Goal: Check status: Check status

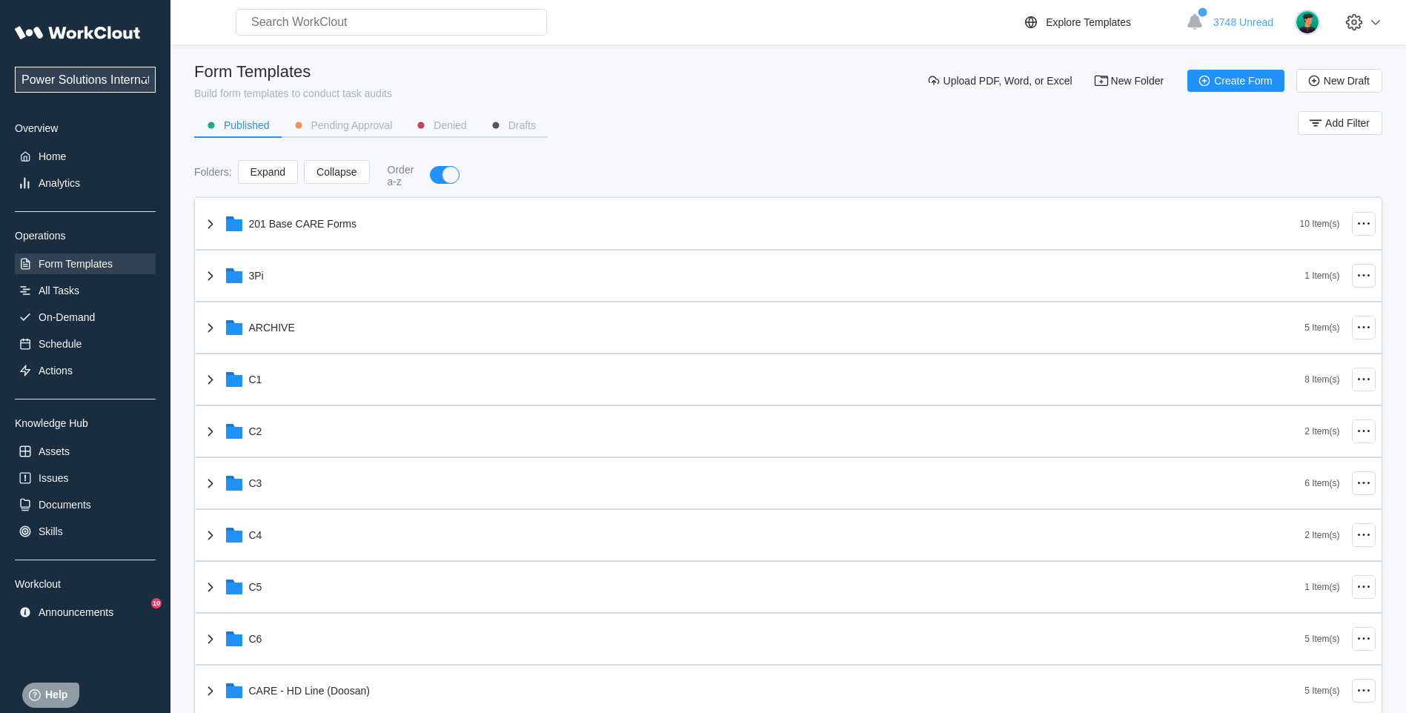
click at [408, 26] on input "text" at bounding box center [391, 22] width 311 height 27
click at [71, 184] on div "Analytics" at bounding box center [59, 183] width 41 height 12
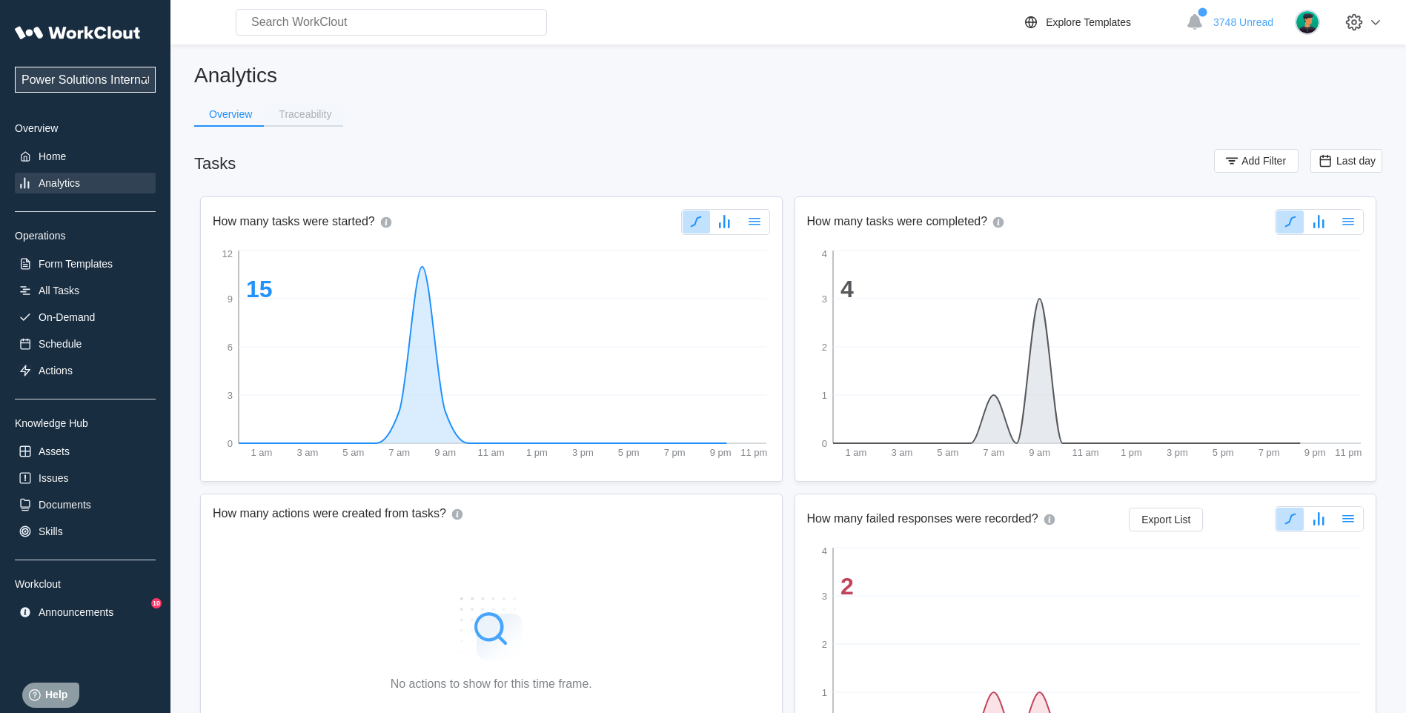
click at [294, 117] on div "Traceability" at bounding box center [305, 114] width 53 height 10
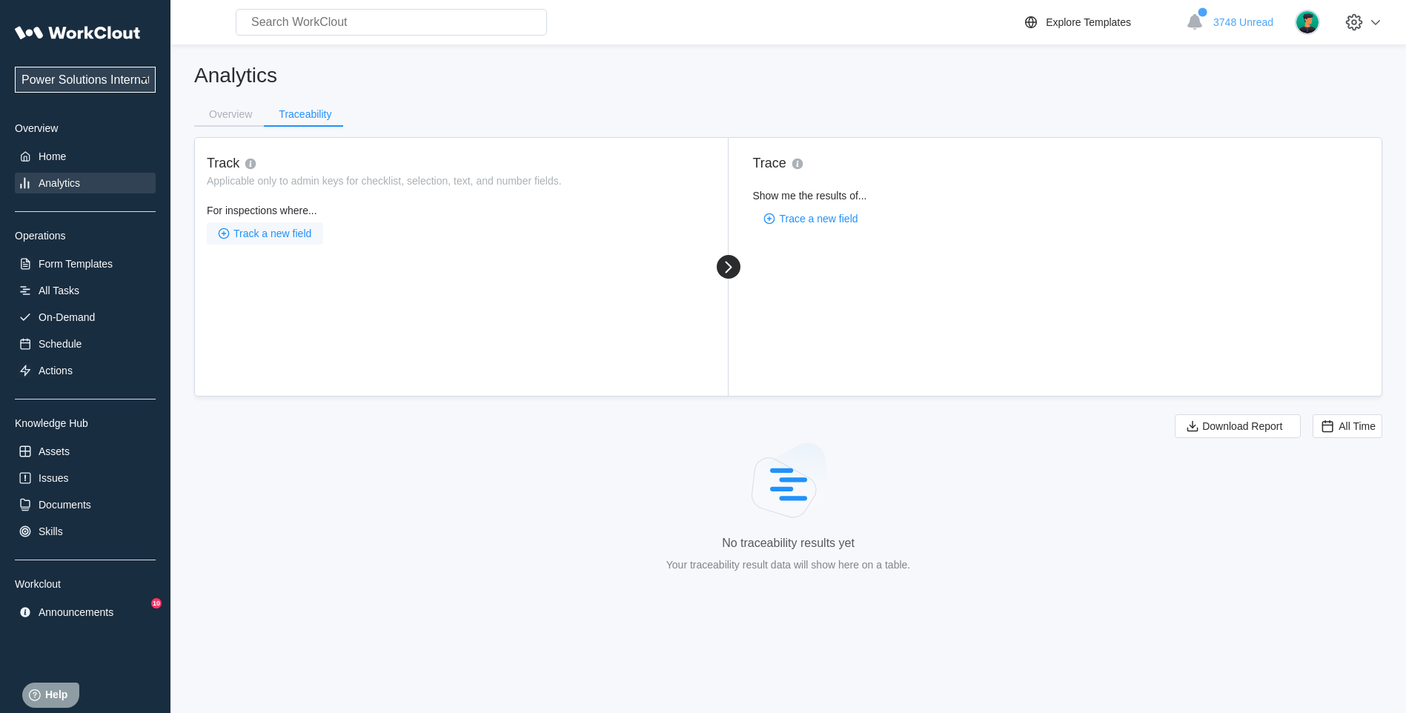
click at [267, 233] on span "Track a new field" at bounding box center [272, 233] width 78 height 10
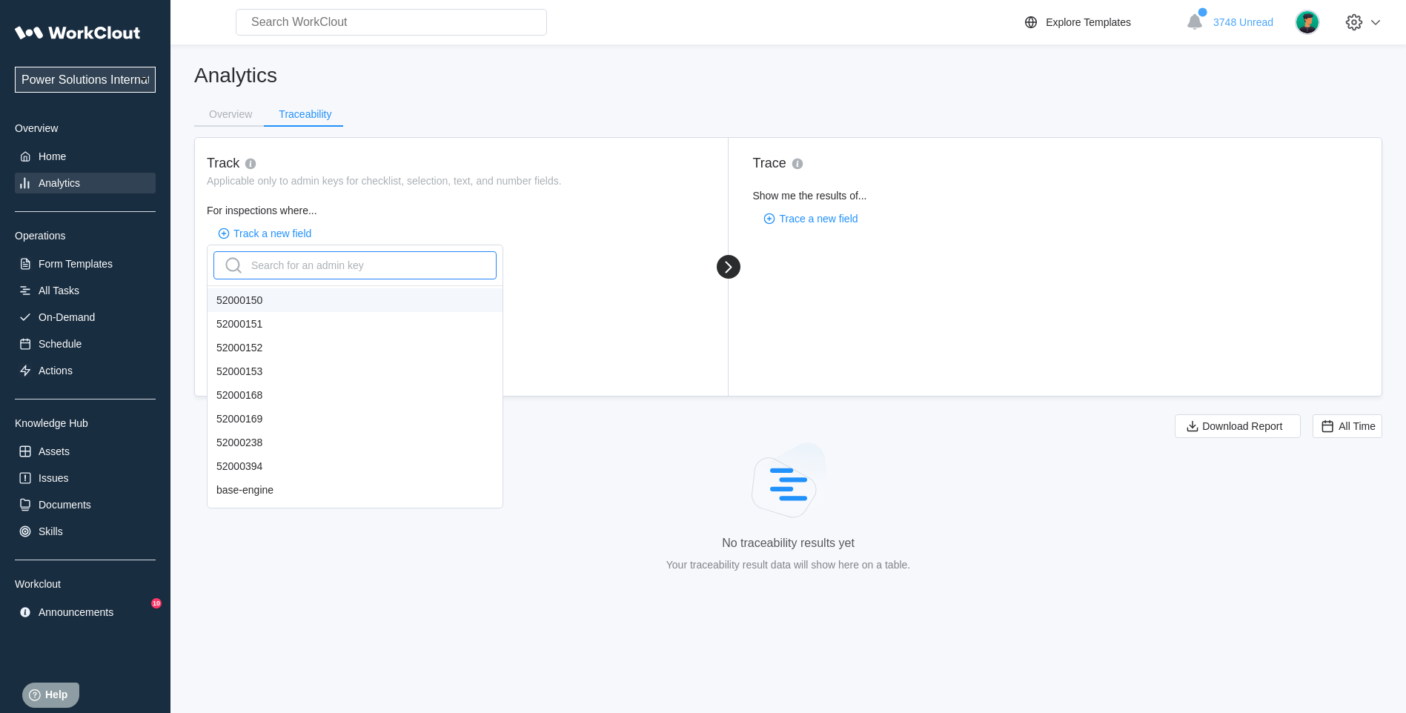
click at [268, 262] on div "Search for an admin key" at bounding box center [293, 265] width 142 height 24
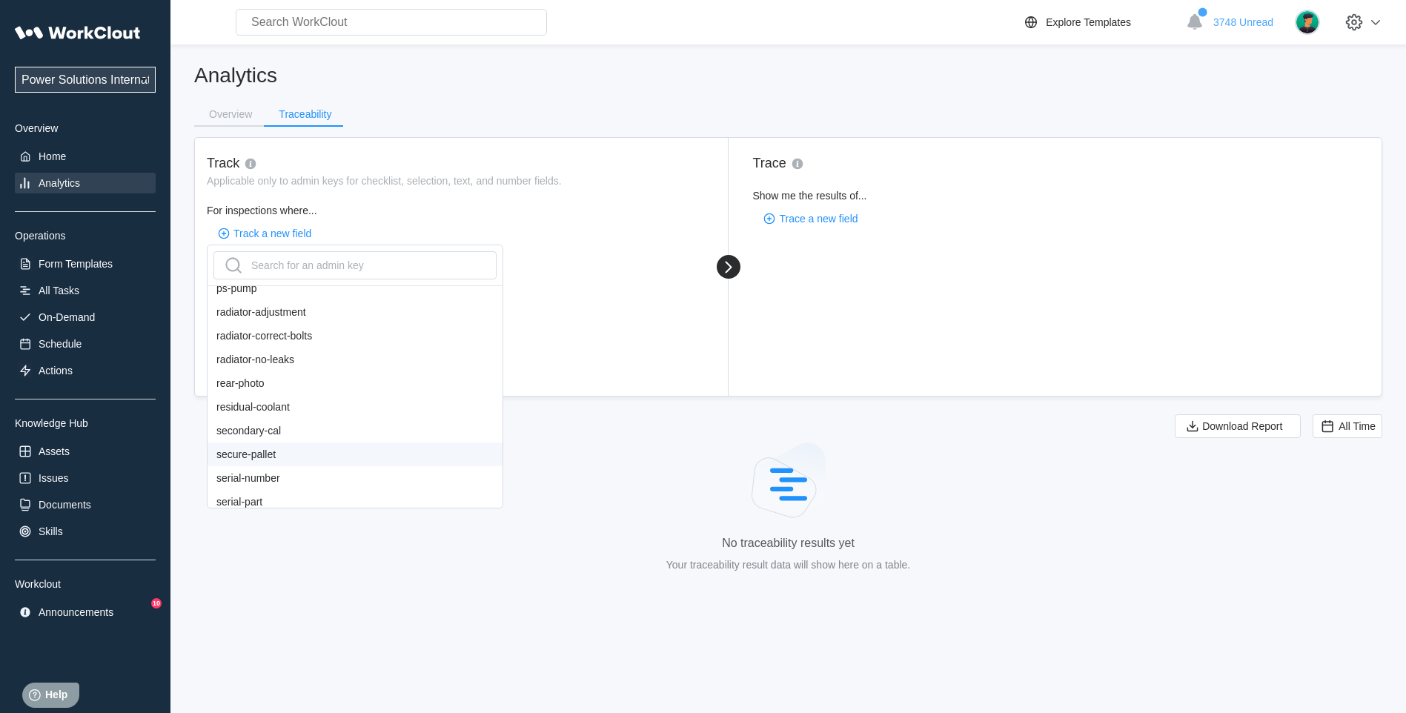
scroll to position [1206, 0]
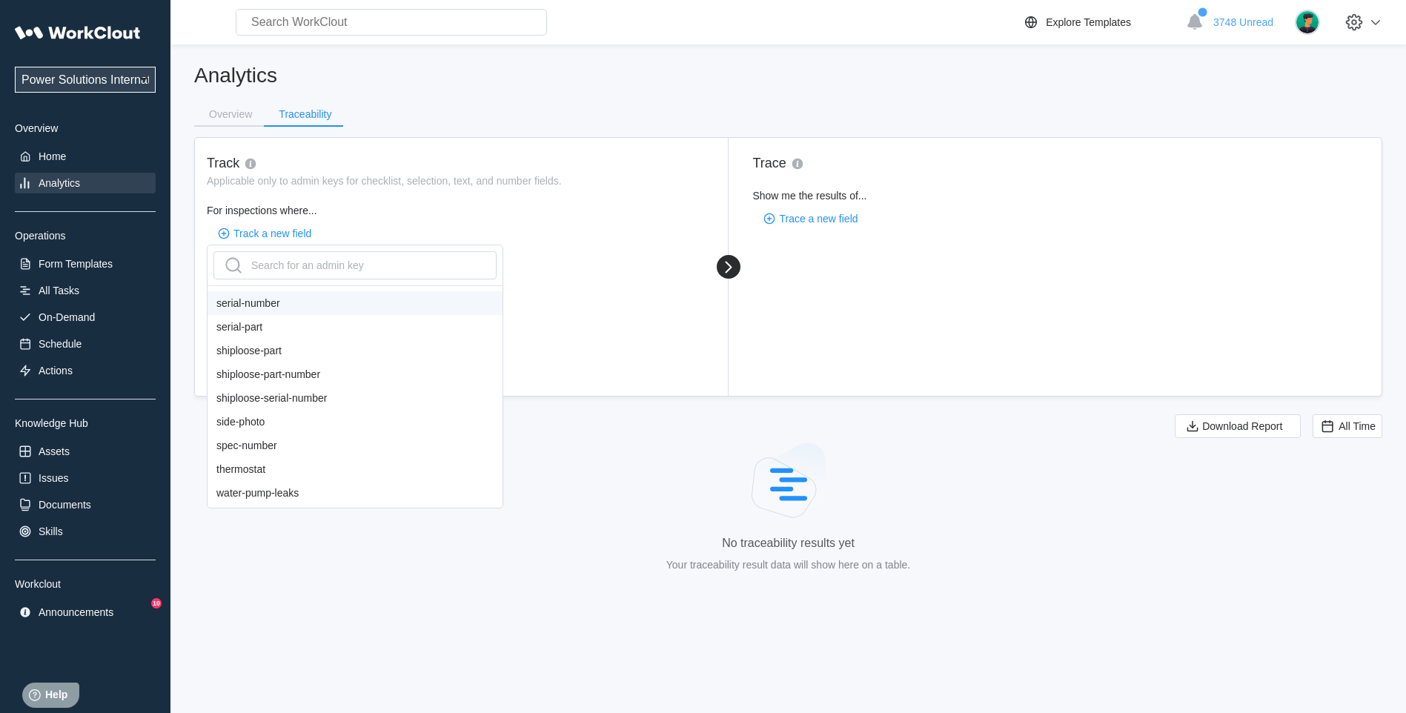
click at [314, 300] on div "serial-number" at bounding box center [354, 303] width 295 height 24
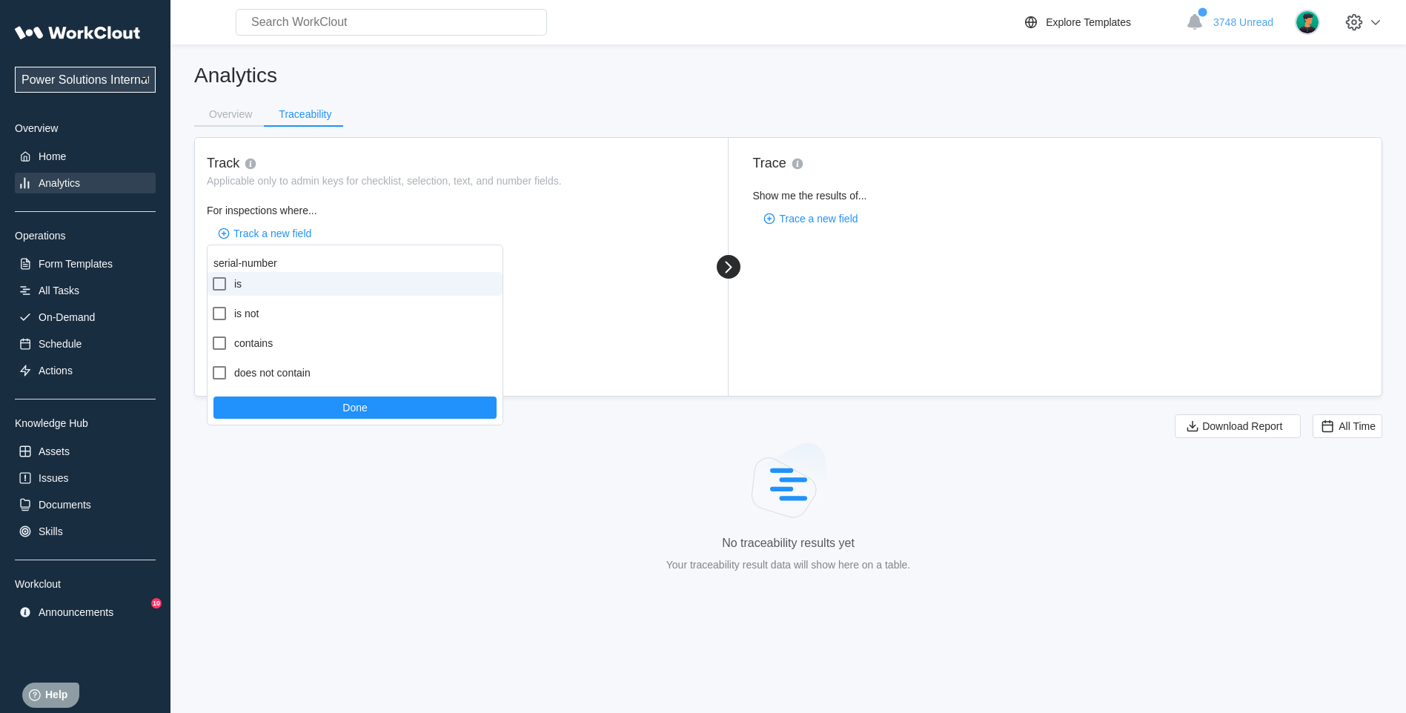
click at [221, 286] on icon at bounding box center [219, 284] width 18 height 18
click at [211, 276] on input "is" at bounding box center [210, 275] width 1 height 1
checkbox input "true"
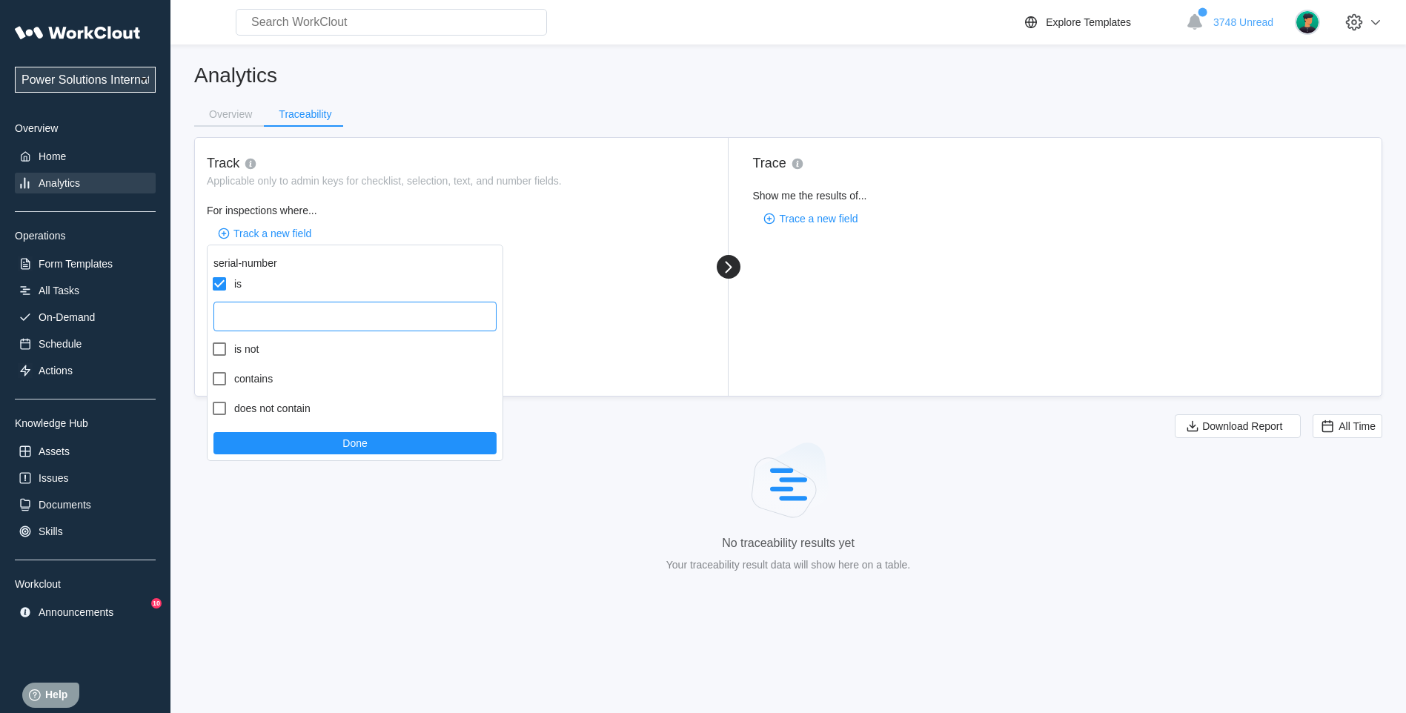
click at [281, 316] on input "text" at bounding box center [354, 317] width 283 height 30
type input "3125A005429"
click at [293, 453] on button "Done" at bounding box center [354, 443] width 283 height 22
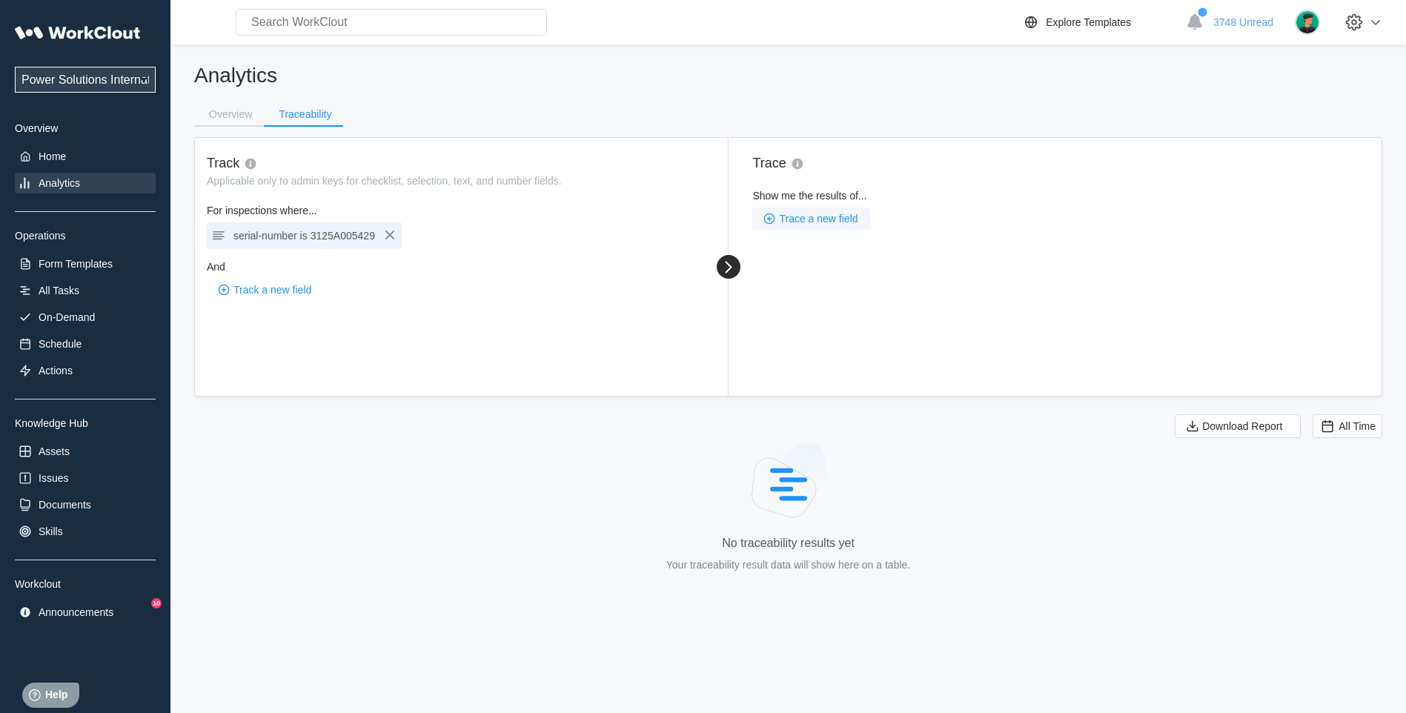
click at [817, 219] on span "Trace a new field" at bounding box center [818, 218] width 79 height 10
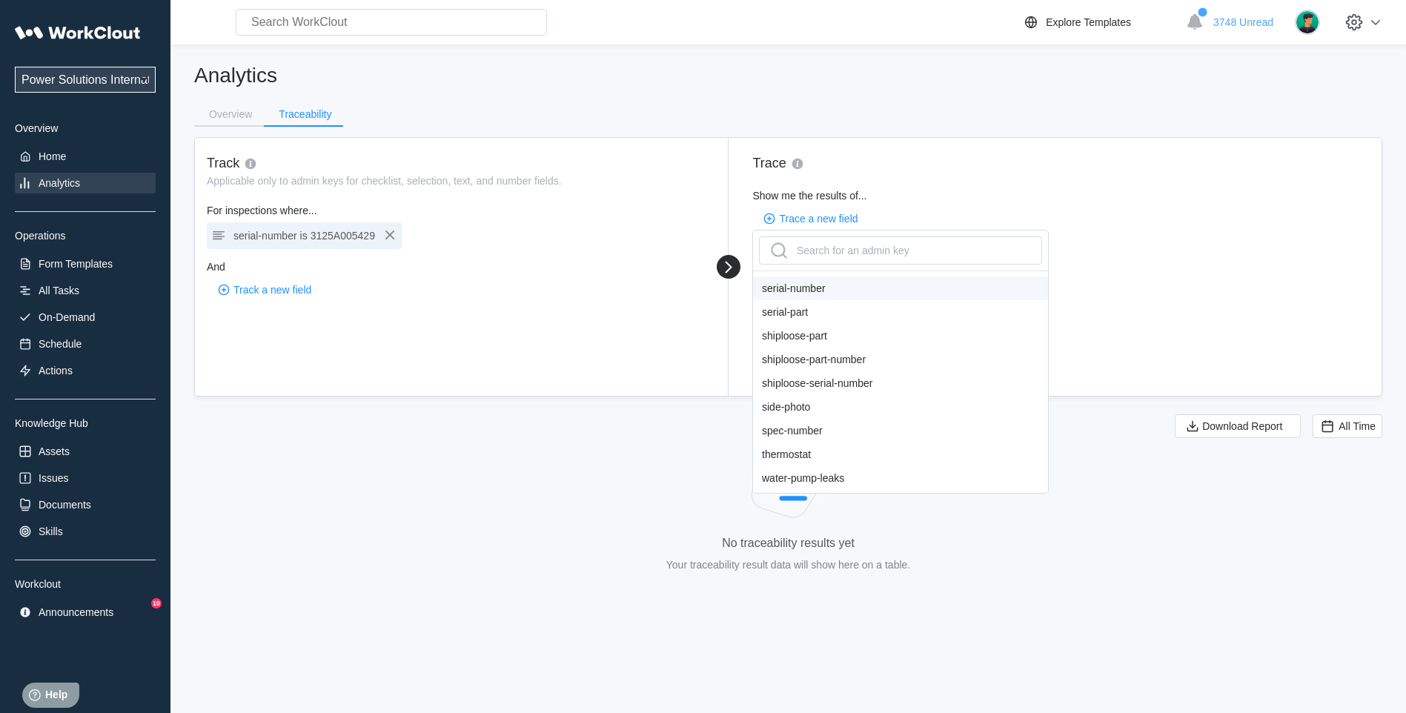
click at [803, 288] on div "serial-number" at bounding box center [900, 288] width 295 height 24
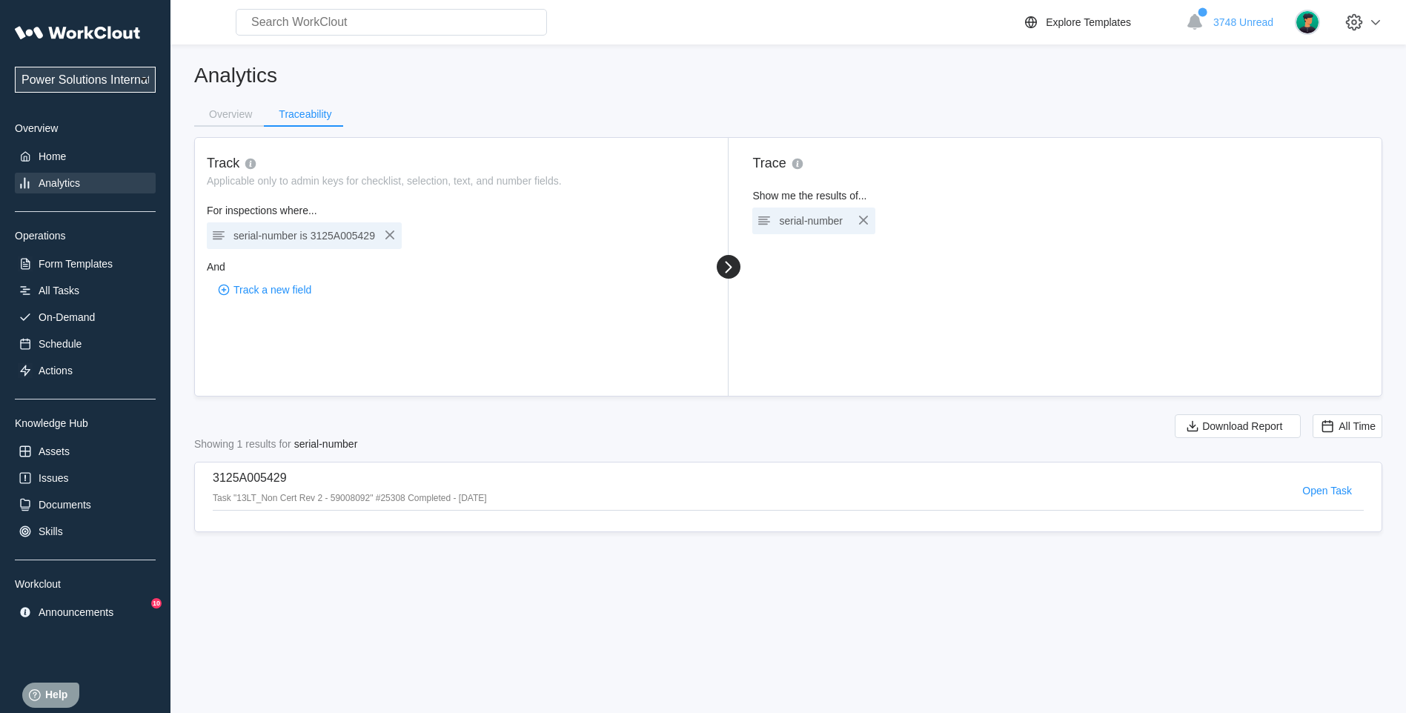
click at [302, 472] on p "3125A005429" at bounding box center [350, 477] width 274 height 13
click at [1311, 490] on span "Open Task" at bounding box center [1327, 490] width 50 height 10
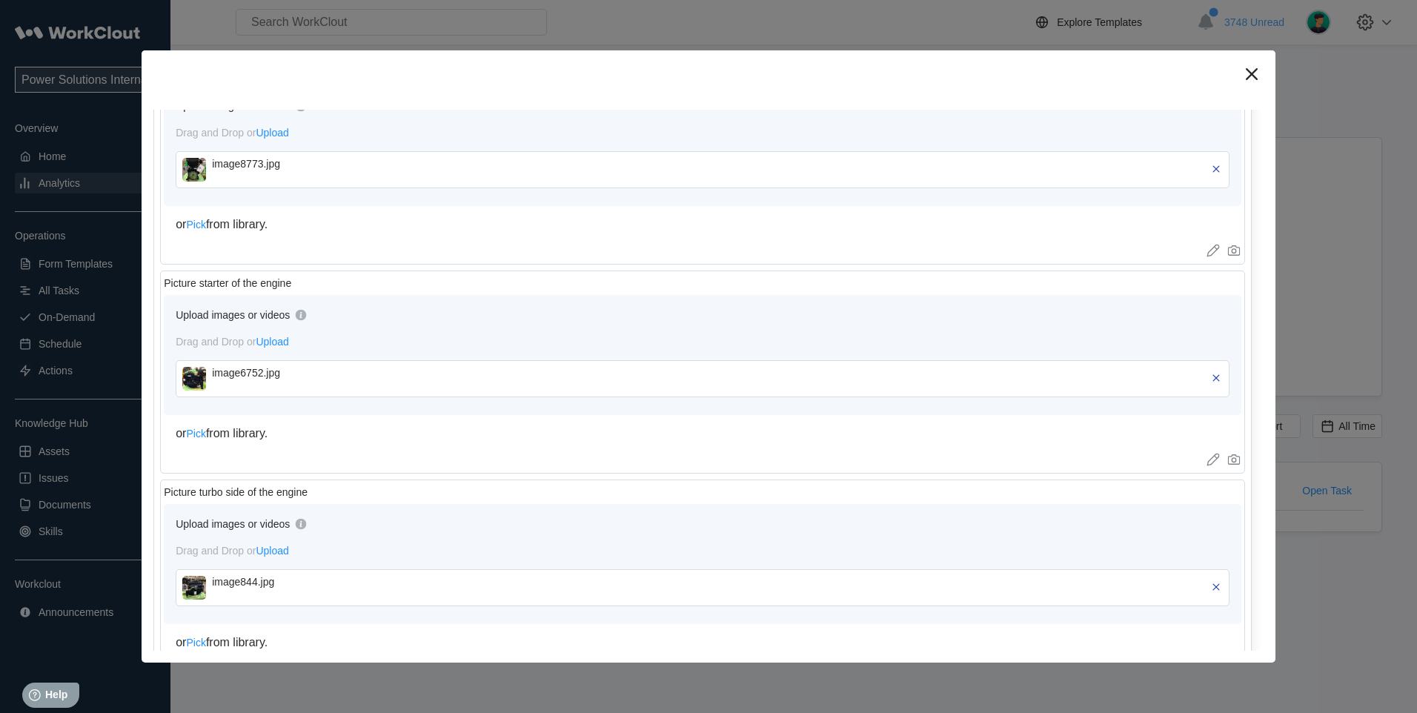
scroll to position [3887, 0]
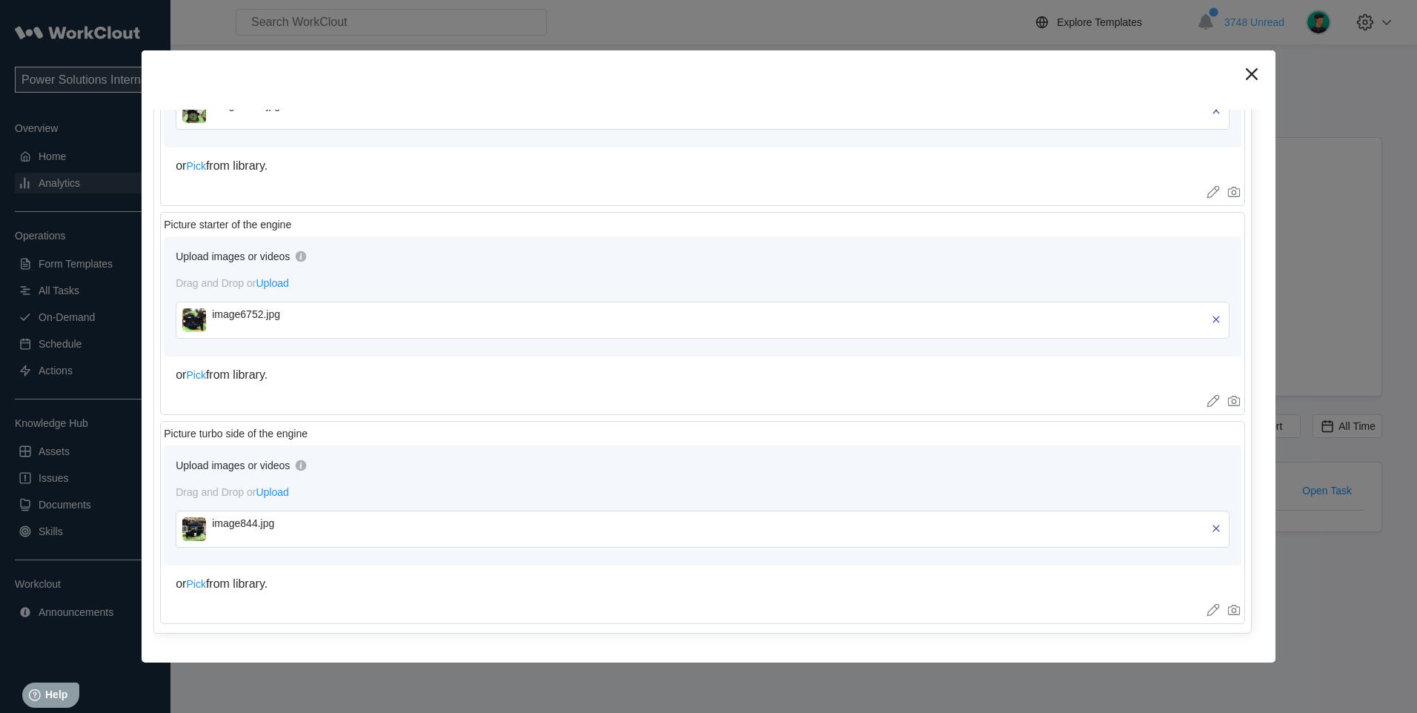
click at [194, 525] on img at bounding box center [194, 529] width 24 height 24
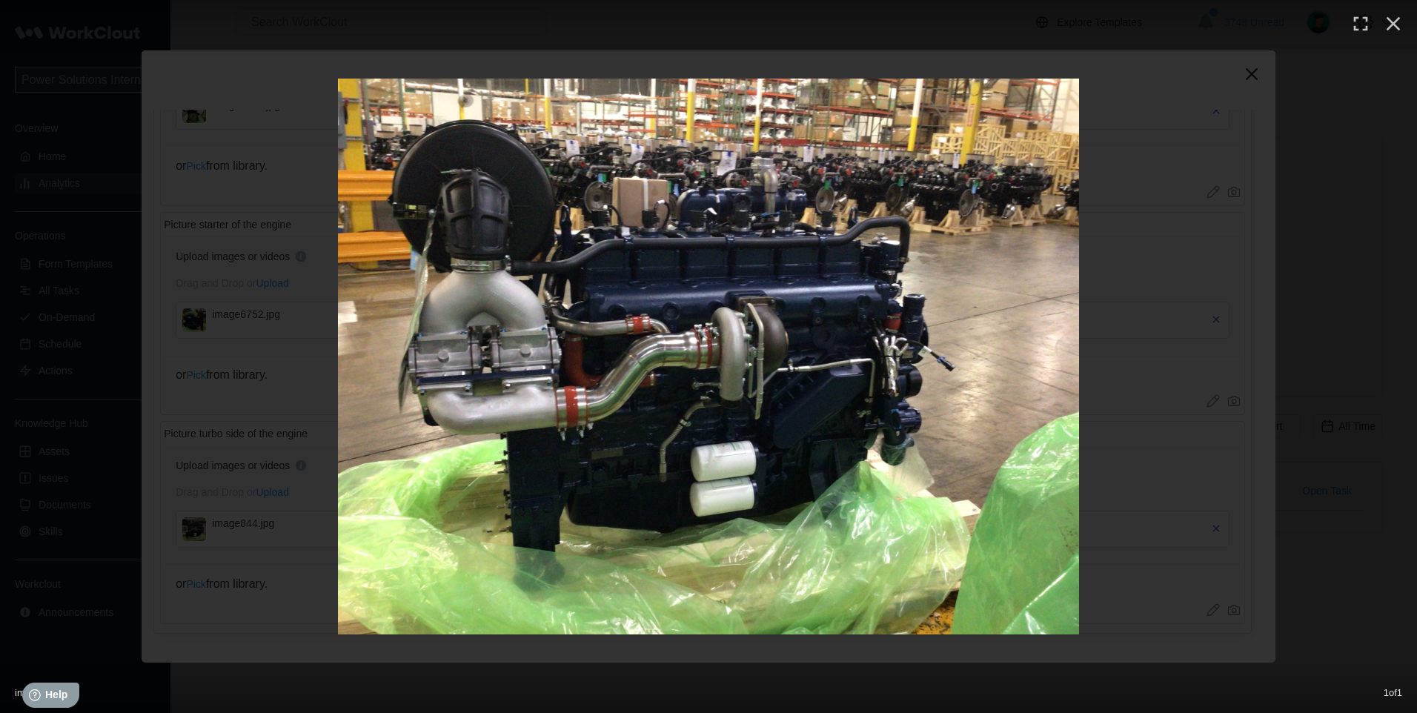
click at [816, 322] on img at bounding box center [708, 357] width 741 height 556
drag, startPoint x: 1394, startPoint y: 18, endPoint x: 1375, endPoint y: 21, distance: 18.9
click at [1392, 18] on icon "button" at bounding box center [1393, 24] width 24 height 24
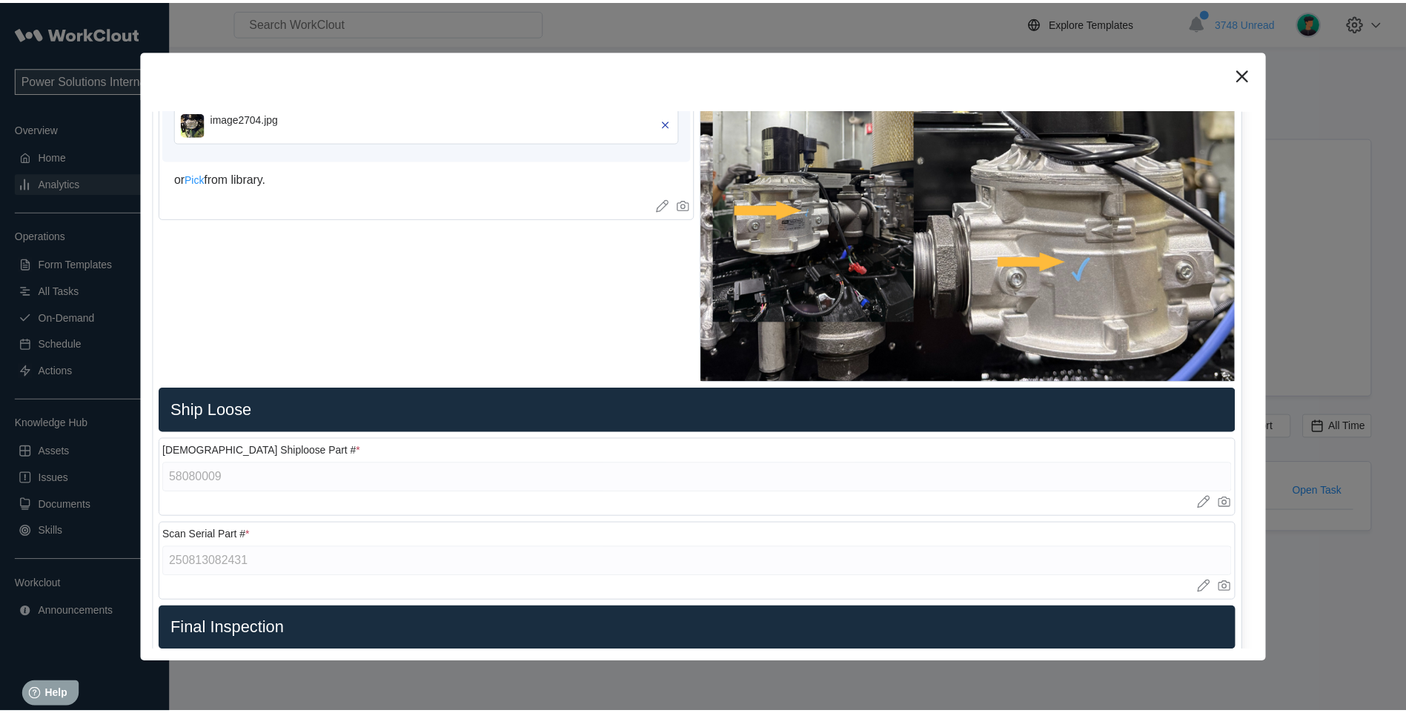
scroll to position [3022, 0]
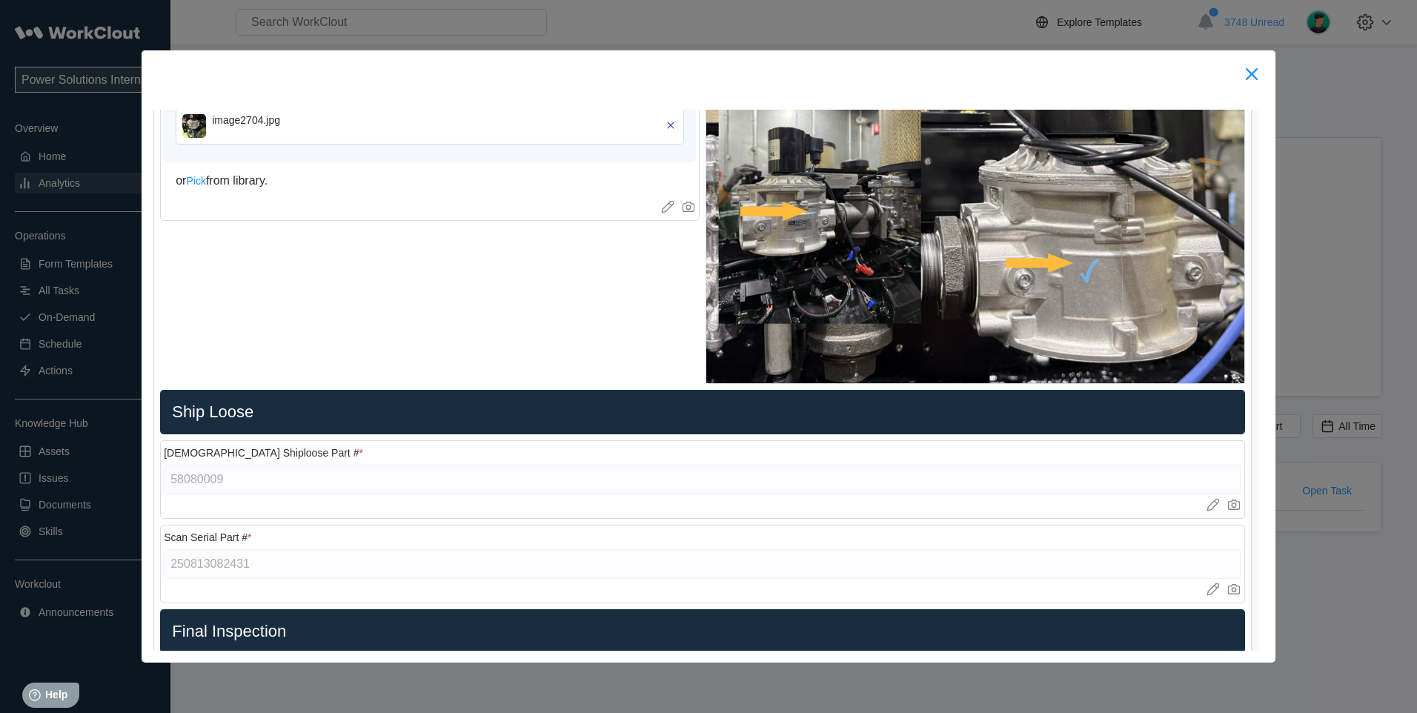
click at [1252, 76] on icon at bounding box center [1252, 74] width 12 height 12
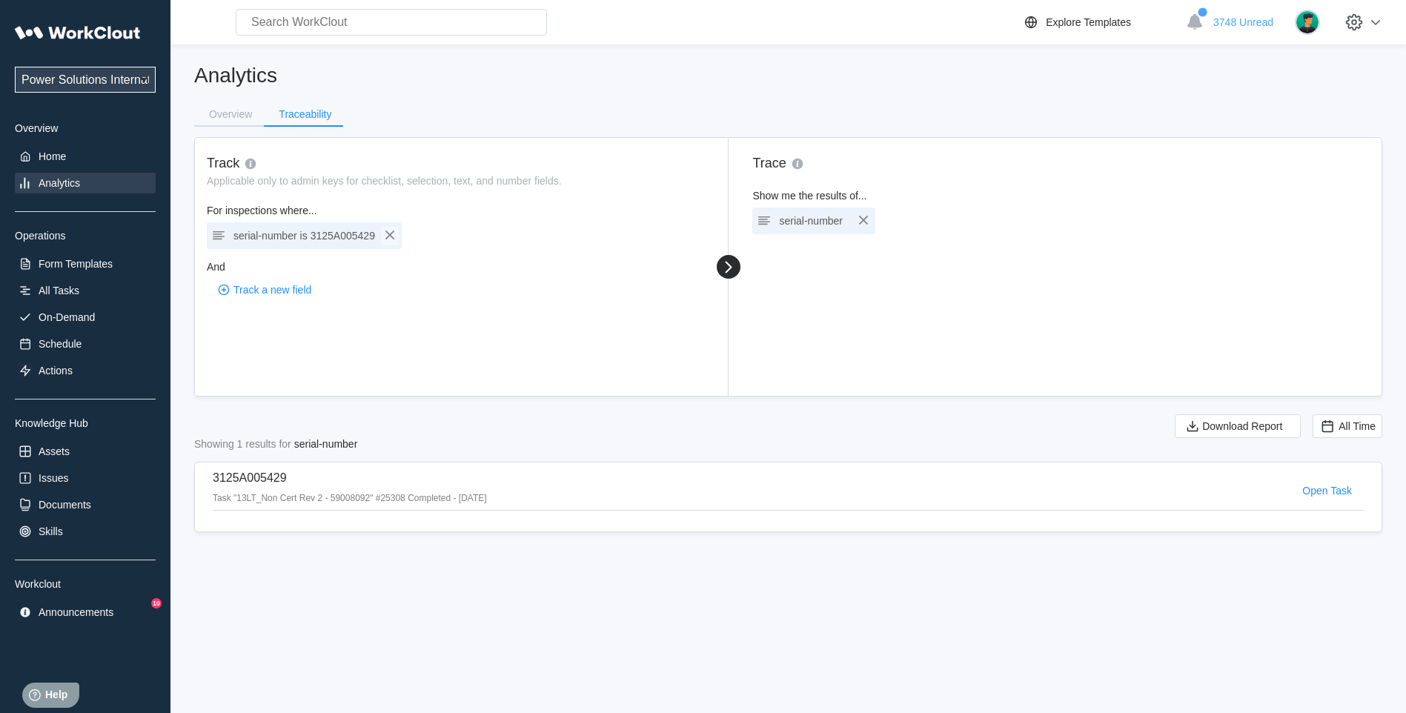
click at [391, 232] on icon "button" at bounding box center [390, 235] width 18 height 18
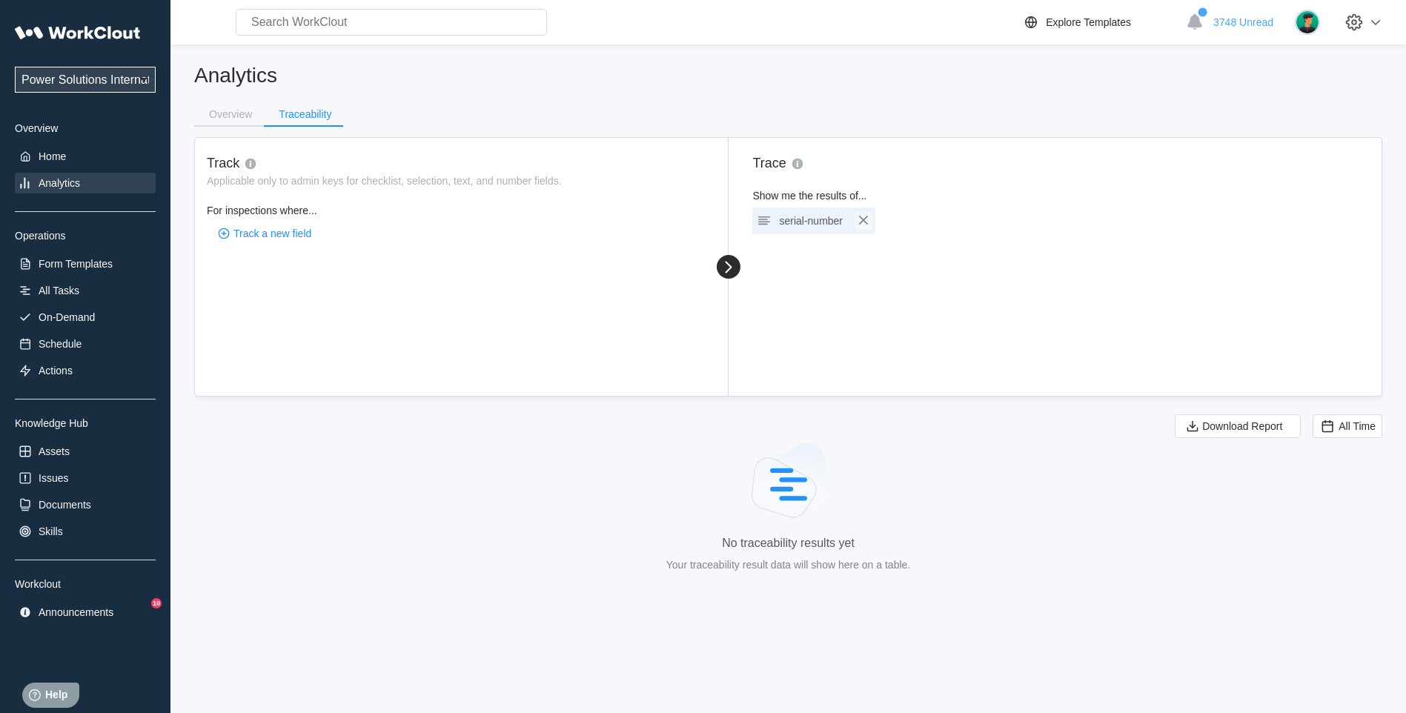
click at [860, 218] on icon "button" at bounding box center [863, 220] width 9 height 9
